Goal: Task Accomplishment & Management: Complete application form

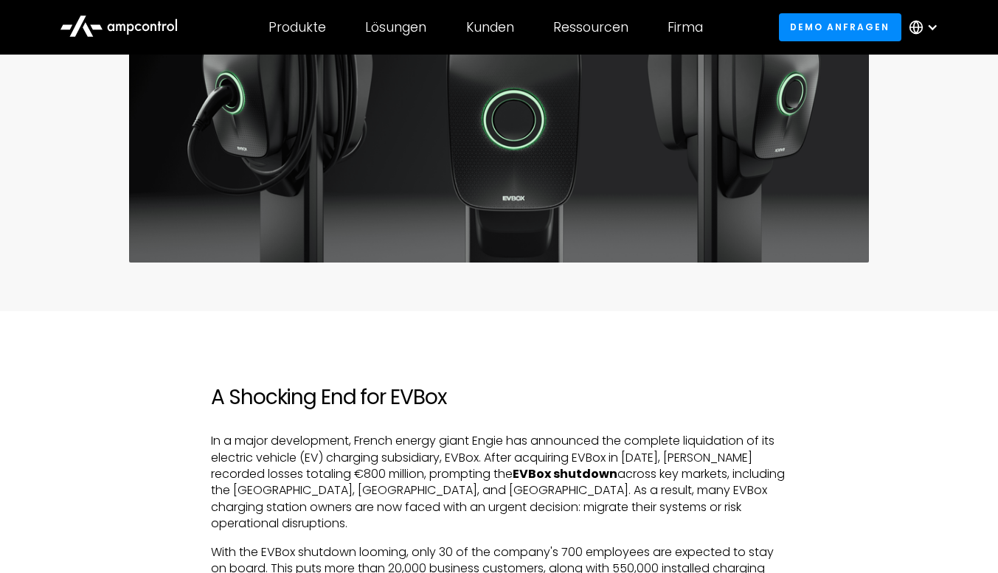
scroll to position [246, 0]
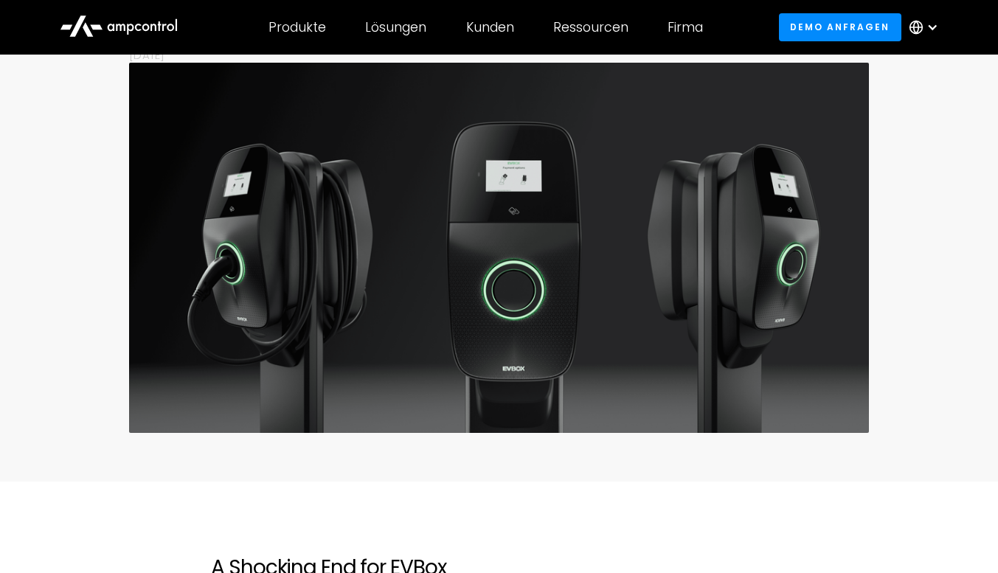
click at [926, 25] on div at bounding box center [932, 27] width 12 height 12
click at [901, 98] on link "German" at bounding box center [917, 97] width 47 height 17
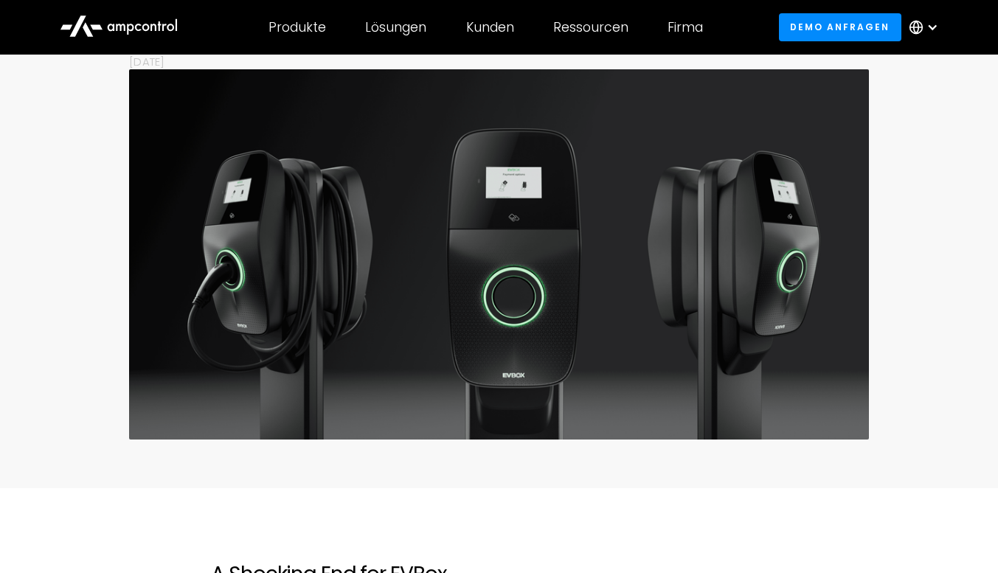
scroll to position [246, 0]
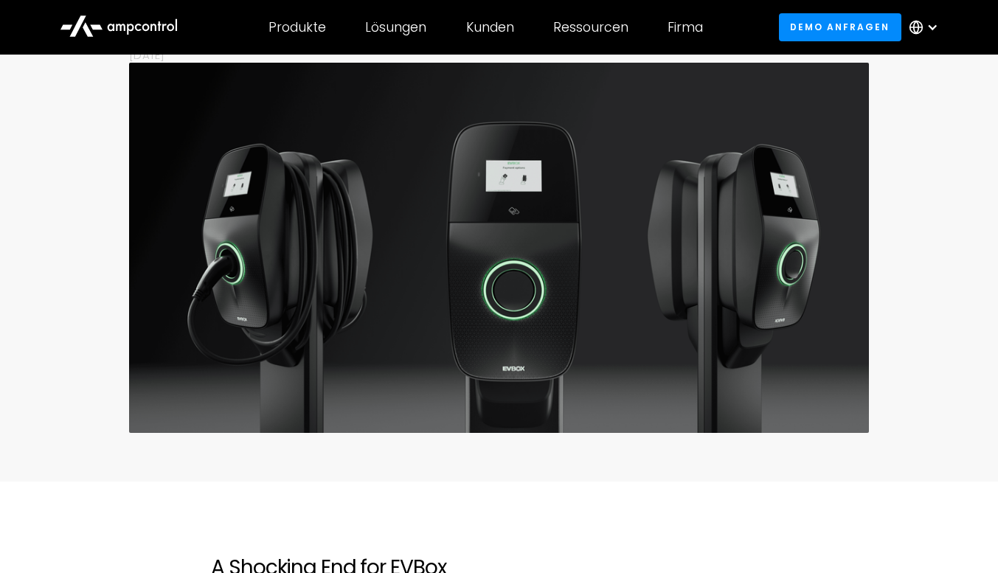
click at [930, 22] on div at bounding box center [932, 27] width 12 height 12
click at [912, 93] on link "German" at bounding box center [917, 97] width 47 height 17
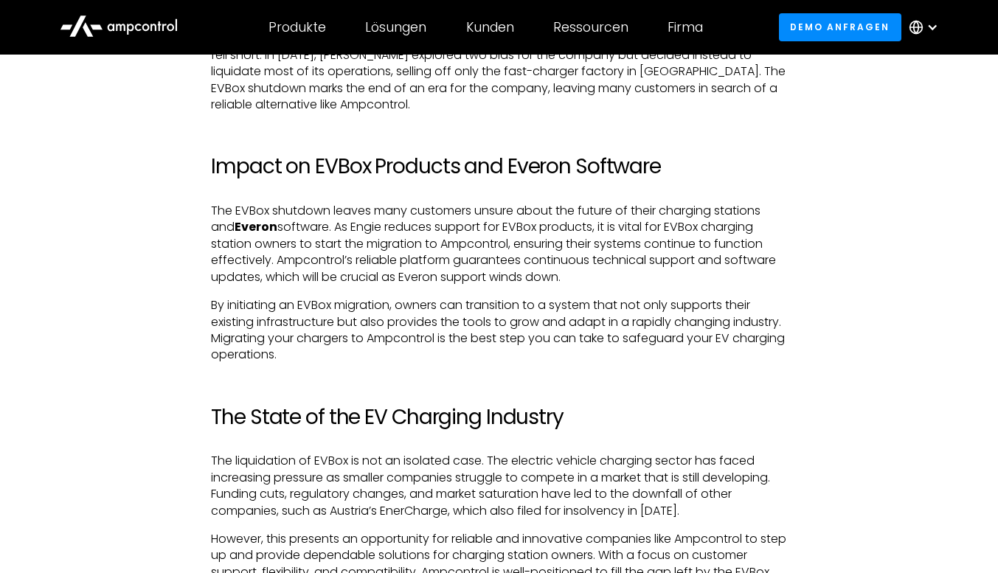
scroll to position [2582, 0]
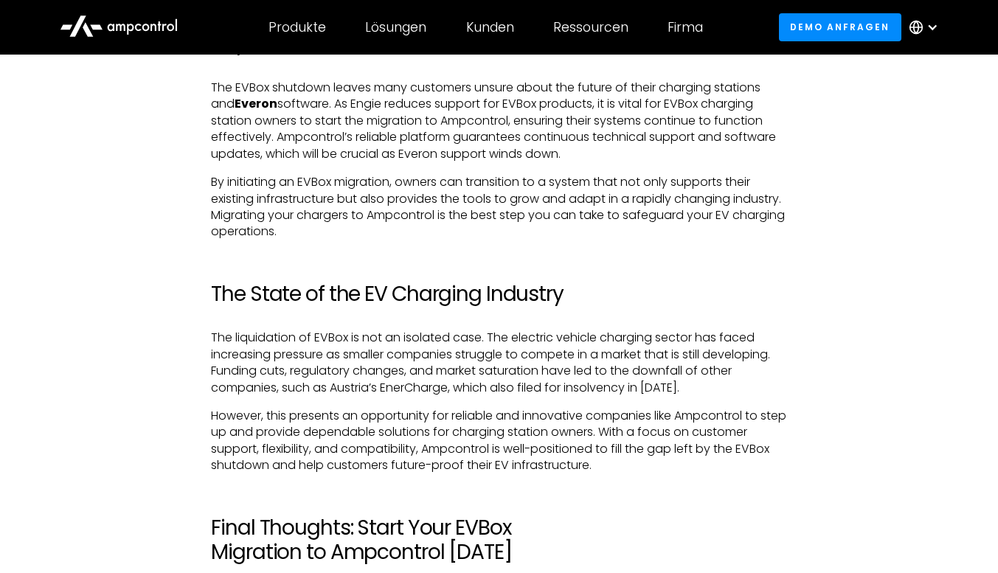
click at [930, 19] on div at bounding box center [927, 27] width 52 height 44
click at [923, 94] on link "German" at bounding box center [917, 97] width 47 height 17
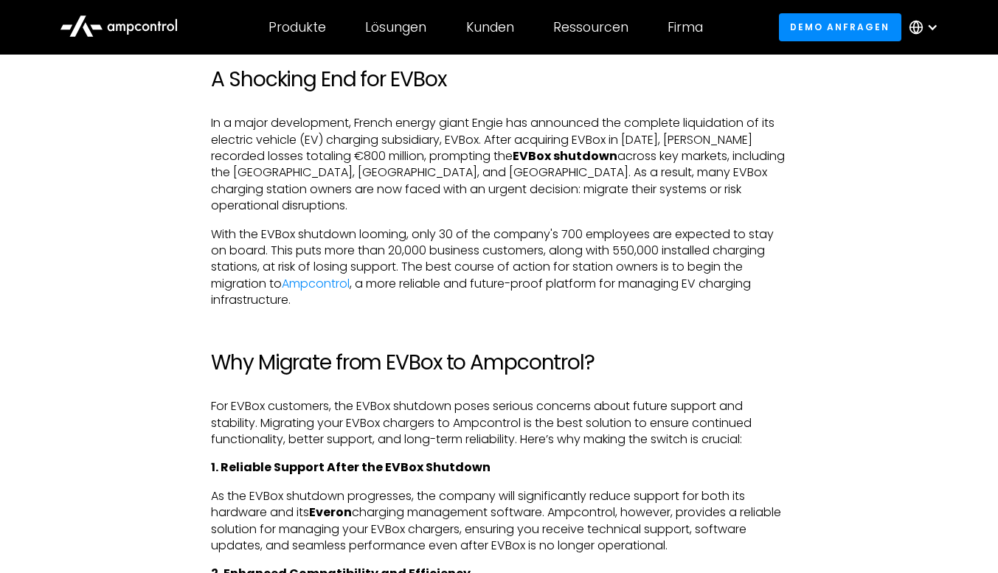
scroll to position [738, 0]
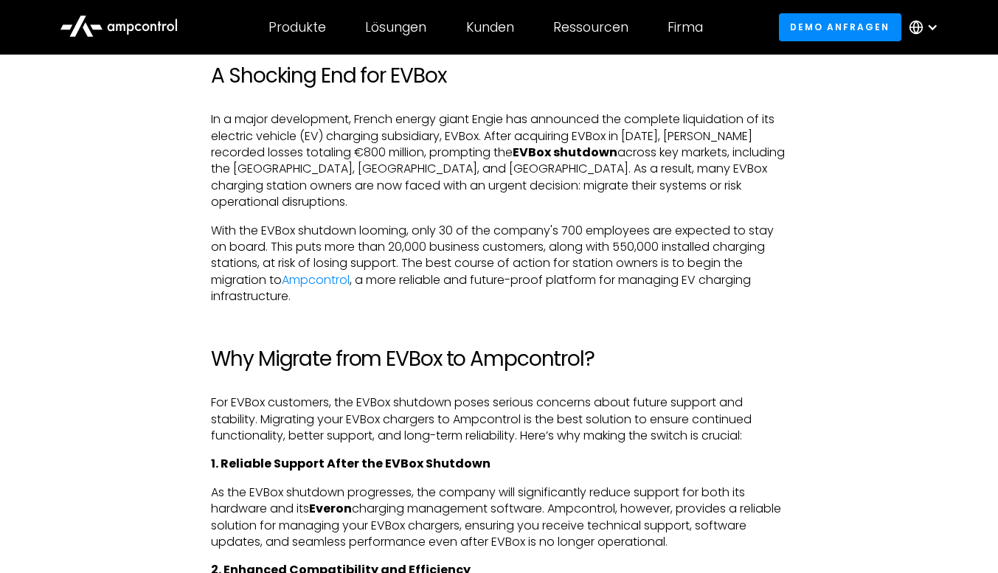
click at [495, 184] on p "In a major development, French energy giant Engie has announced the complete li…" at bounding box center [498, 160] width 575 height 99
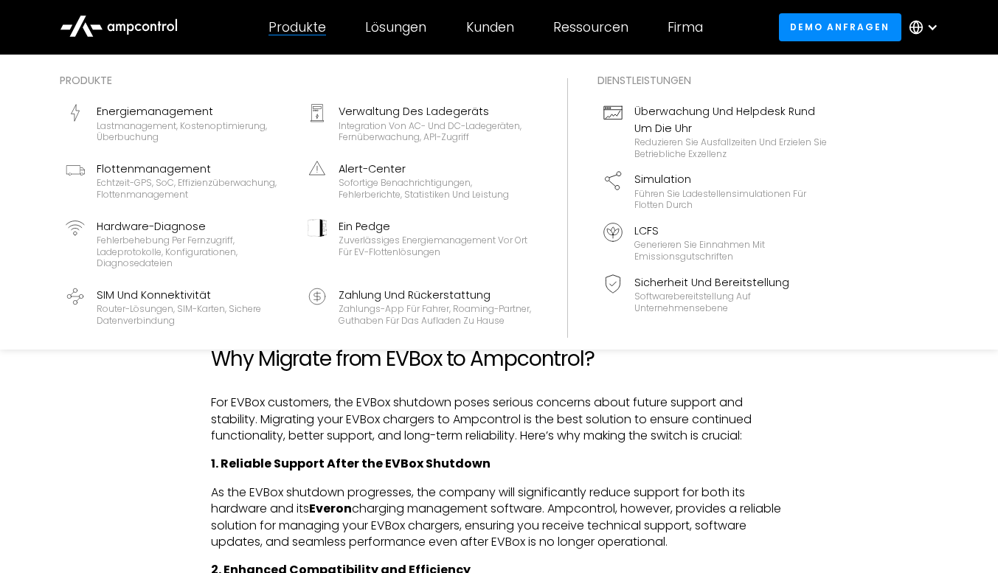
click at [290, 29] on div "Produkte" at bounding box center [297, 27] width 58 height 16
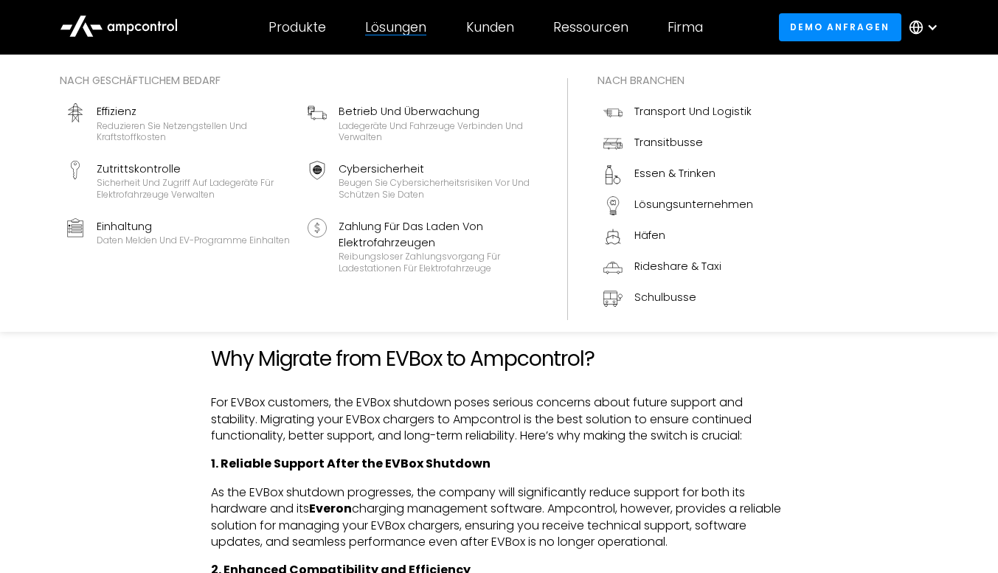
click at [419, 24] on div "Lösungen" at bounding box center [395, 27] width 61 height 16
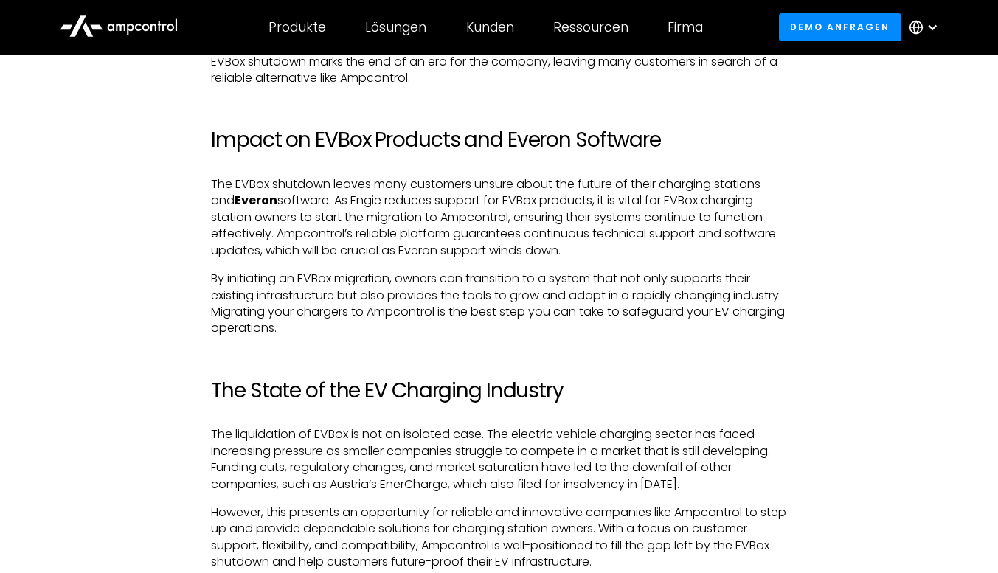
scroll to position [2459, 0]
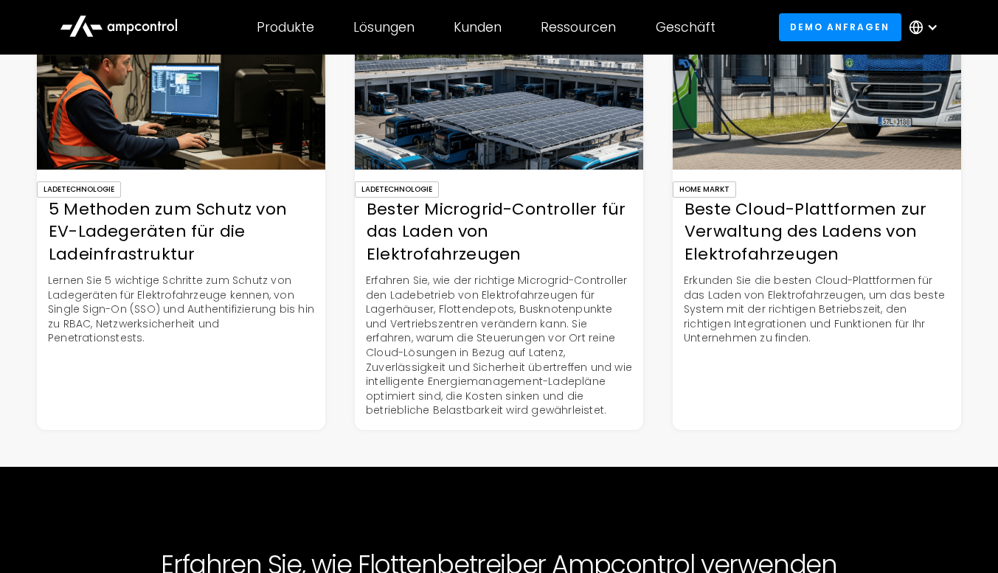
scroll to position [3688, 0]
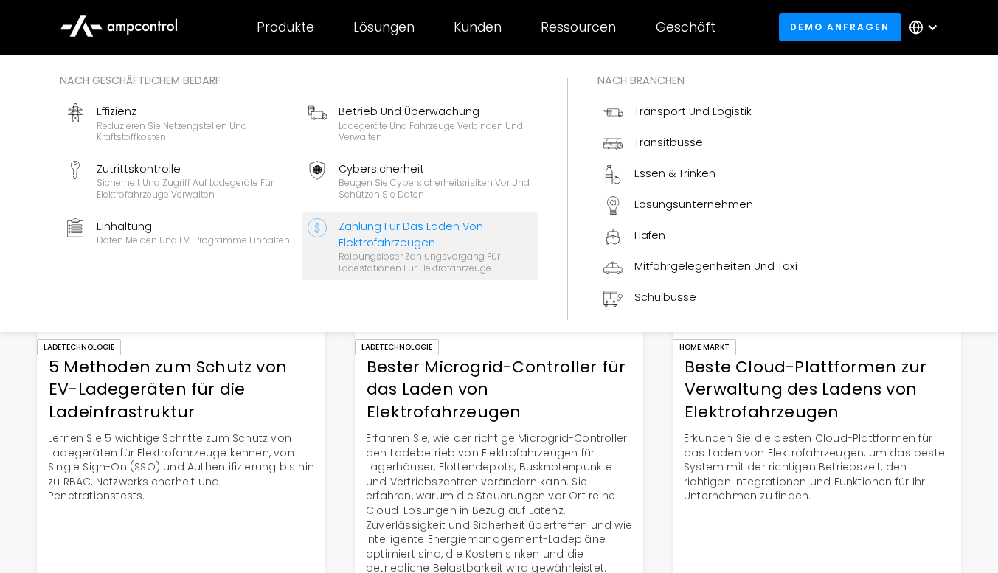
click at [423, 235] on div "Zahlung für das Laden von Elektrofahrzeugen" at bounding box center [435, 234] width 193 height 33
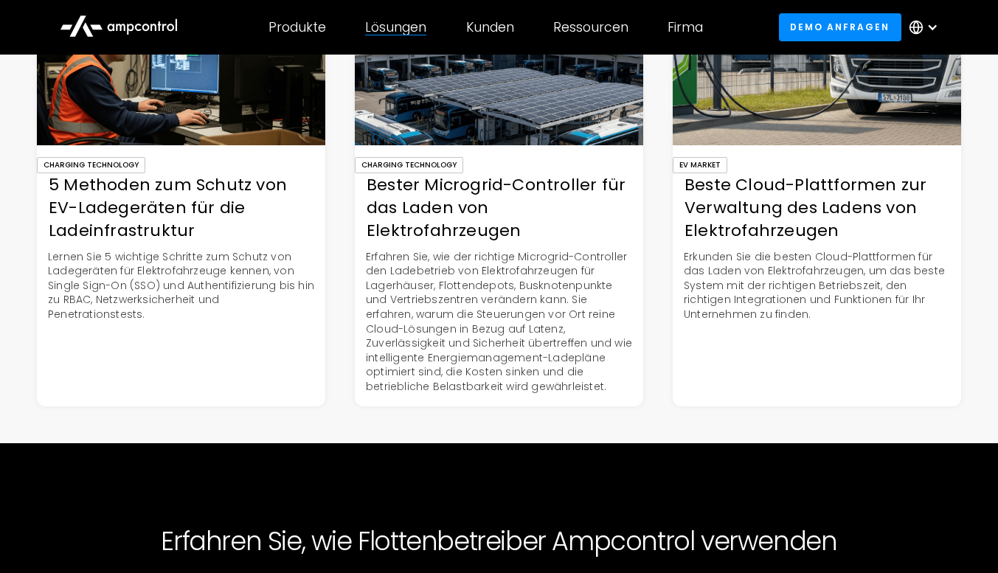
scroll to position [3516, 0]
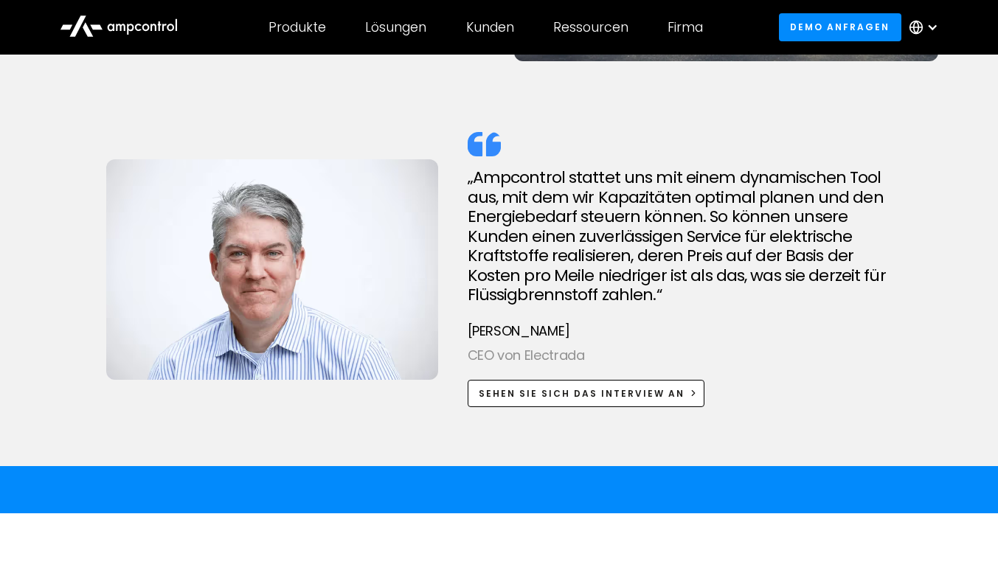
scroll to position [3628, 0]
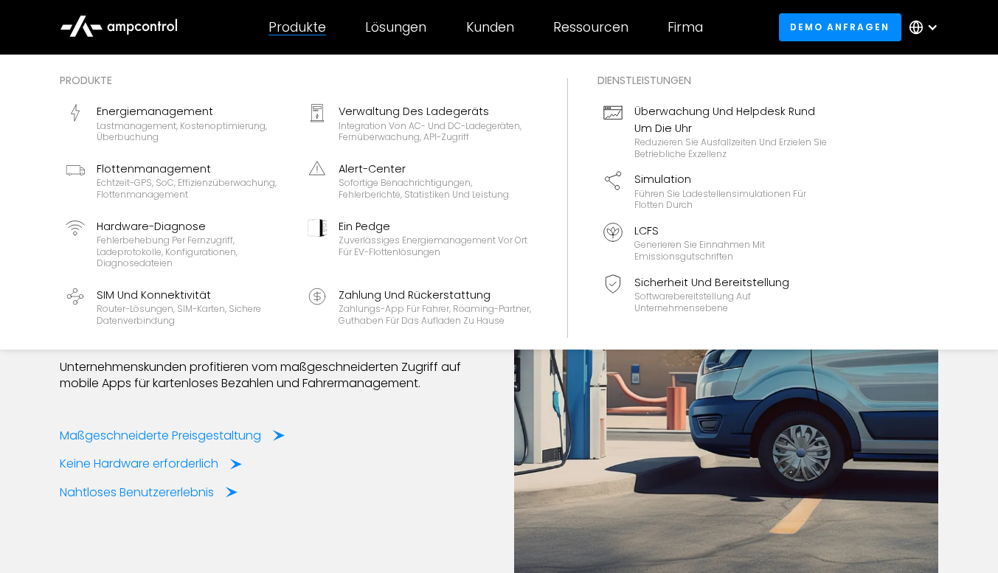
click at [291, 36] on div "Produkte Produkte Energiemanagement Lastmanagement, Kostenoptimierung, Überbuch…" at bounding box center [297, 27] width 97 height 52
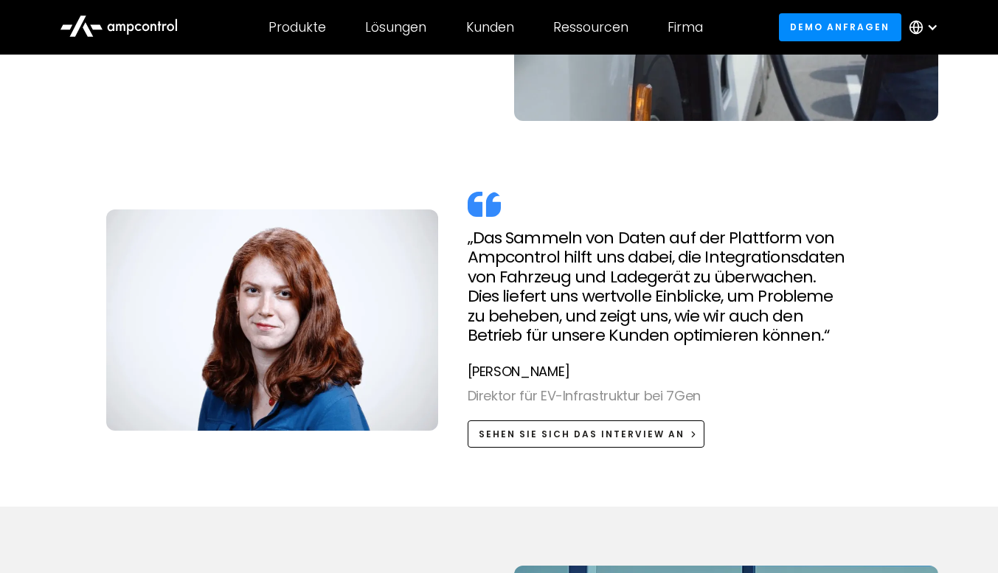
scroll to position [3259, 0]
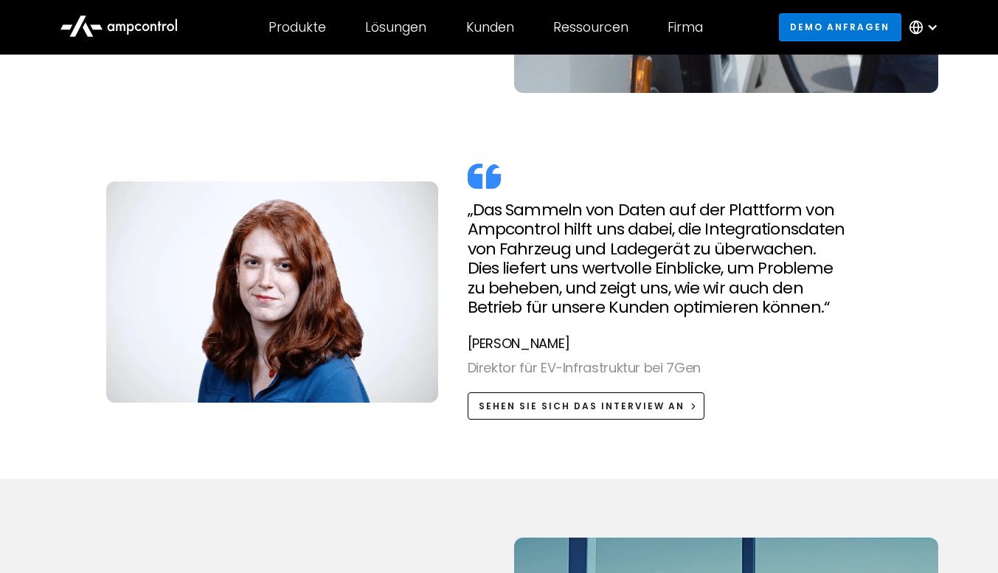
click at [822, 24] on link "Demo anfragen" at bounding box center [840, 26] width 122 height 27
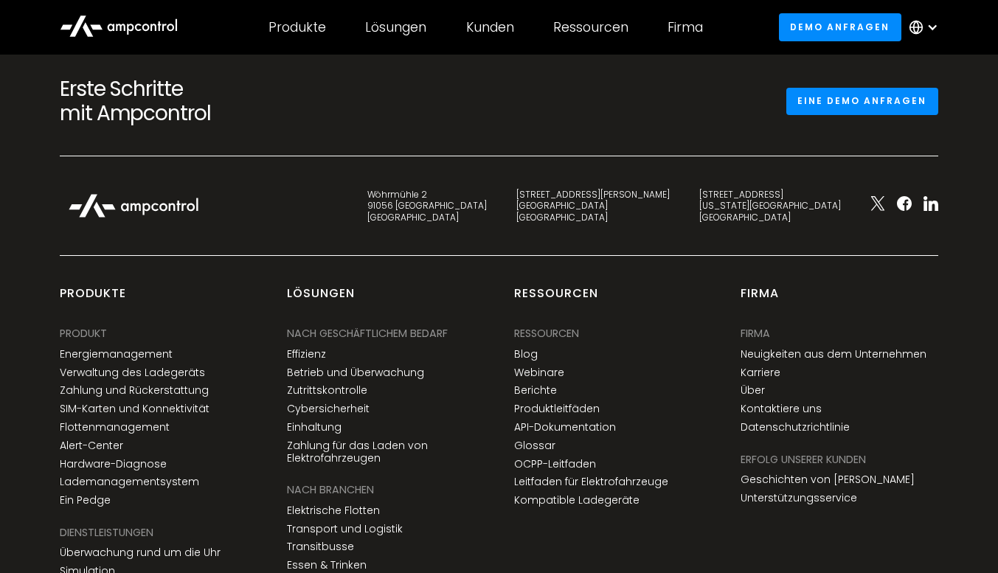
scroll to position [983, 0]
